Goal: Transaction & Acquisition: Subscribe to service/newsletter

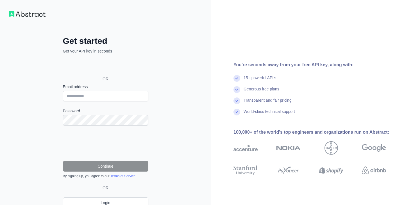
drag, startPoint x: 0, startPoint y: 0, endPoint x: 126, endPoint y: 73, distance: 145.4
click at [126, 73] on div "OR" at bounding box center [105, 70] width 85 height 28
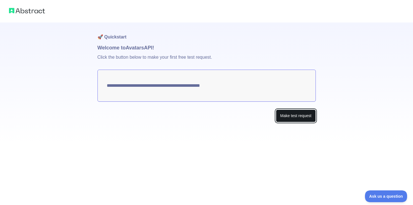
click at [287, 114] on button "Make test request" at bounding box center [296, 116] width 40 height 13
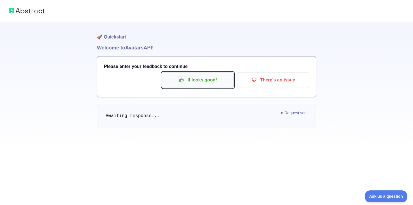
click at [216, 79] on p "It looks good!" at bounding box center [198, 80] width 64 height 10
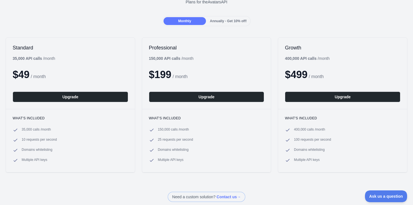
scroll to position [60, 0]
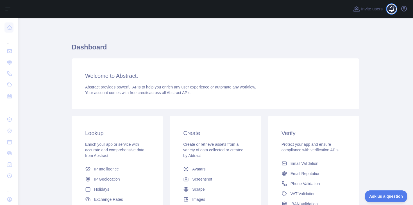
click at [392, 12] on span at bounding box center [393, 9] width 11 height 18
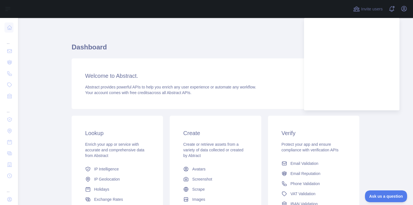
click at [256, 47] on h1 "Dashboard" at bounding box center [216, 49] width 288 height 13
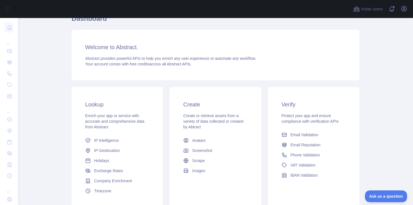
scroll to position [24, 0]
